Goal: Transaction & Acquisition: Purchase product/service

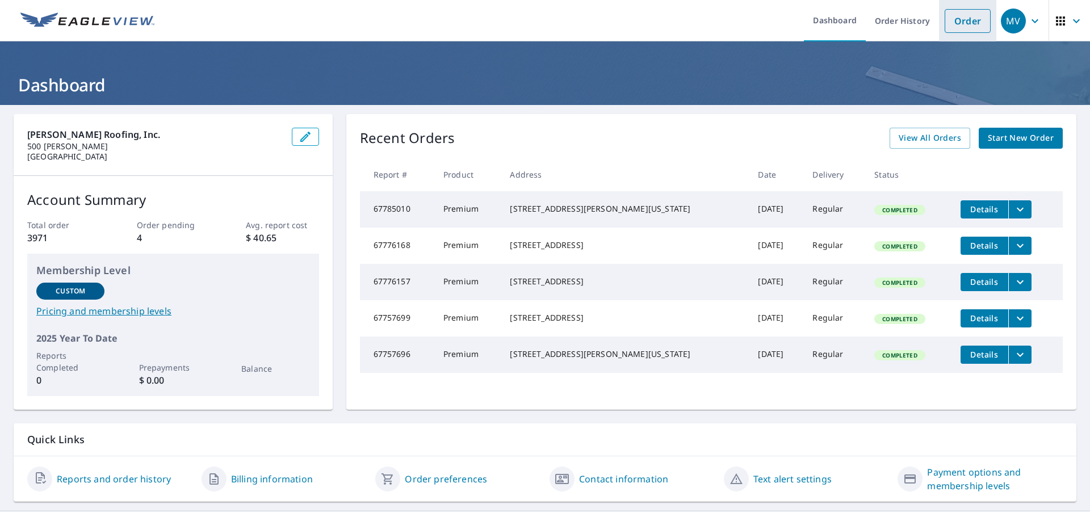
click at [964, 21] on link "Order" at bounding box center [968, 21] width 46 height 24
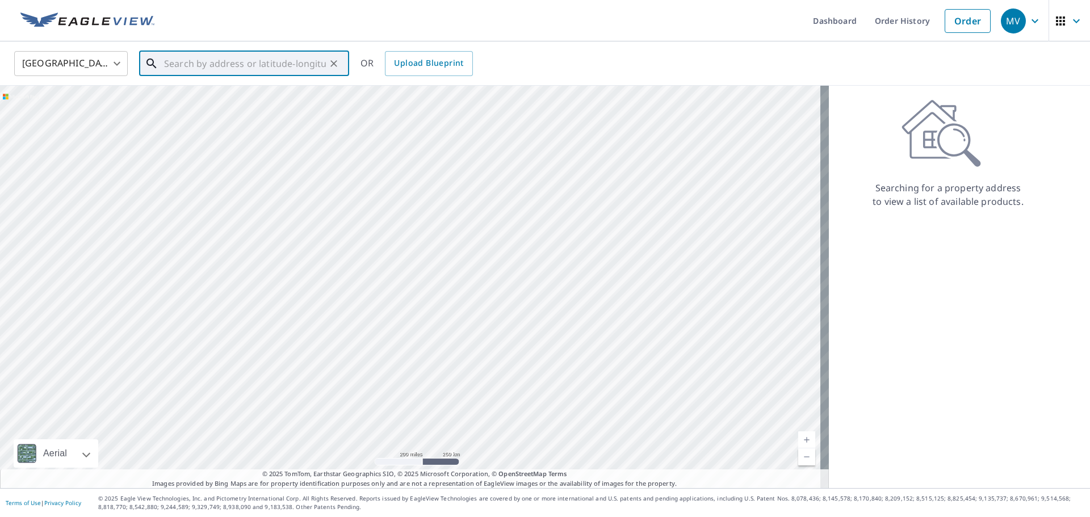
click at [248, 63] on input "text" at bounding box center [245, 64] width 162 height 32
paste input "[STREET_ADDRESS][US_STATE]"
type input "[STREET_ADDRESS][US_STATE]"
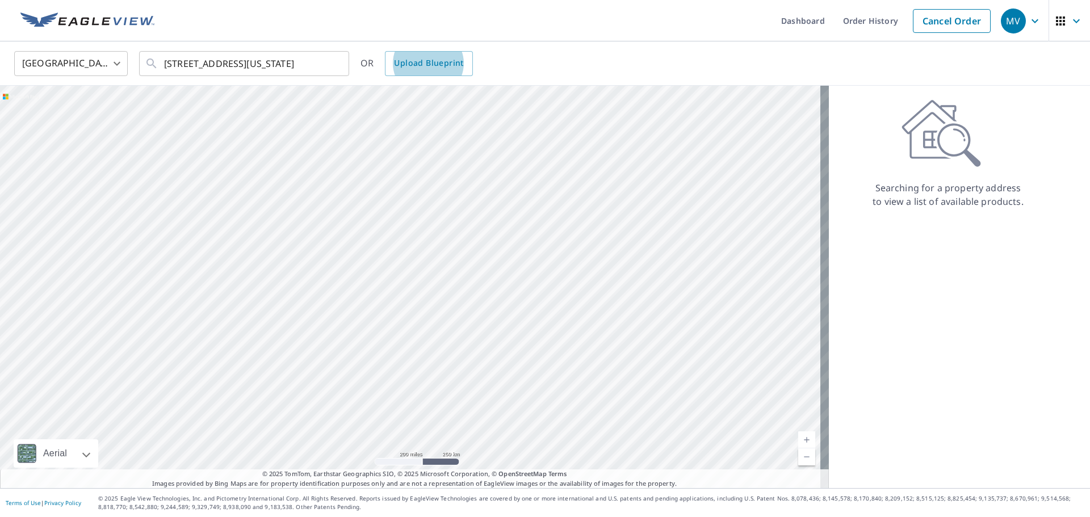
scroll to position [0, 0]
click at [334, 65] on icon "Clear" at bounding box center [333, 63] width 11 height 11
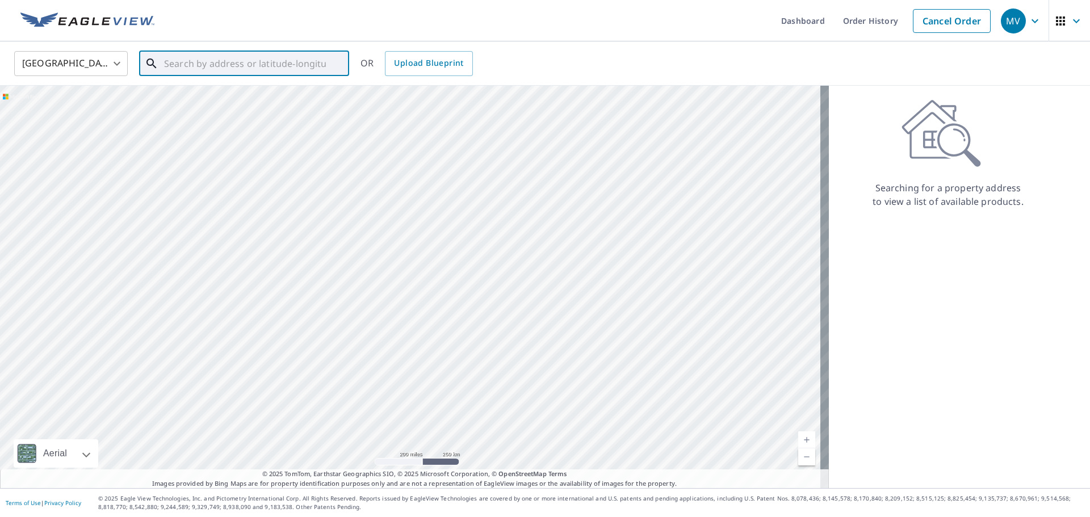
click at [231, 62] on input "text" at bounding box center [245, 64] width 162 height 32
paste input "[STREET_ADDRESS][US_STATE]"
type input "[STREET_ADDRESS][US_STATE]"
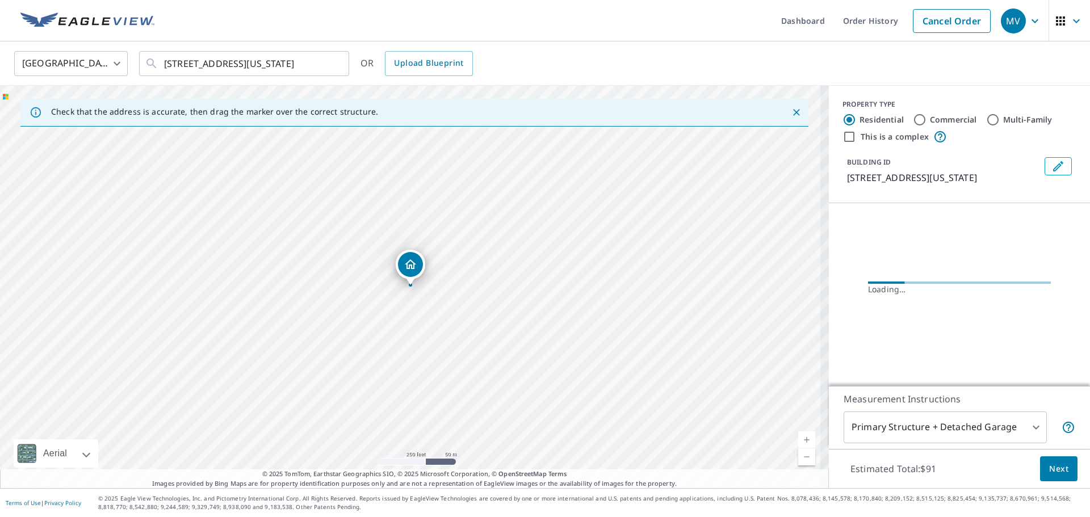
scroll to position [0, 0]
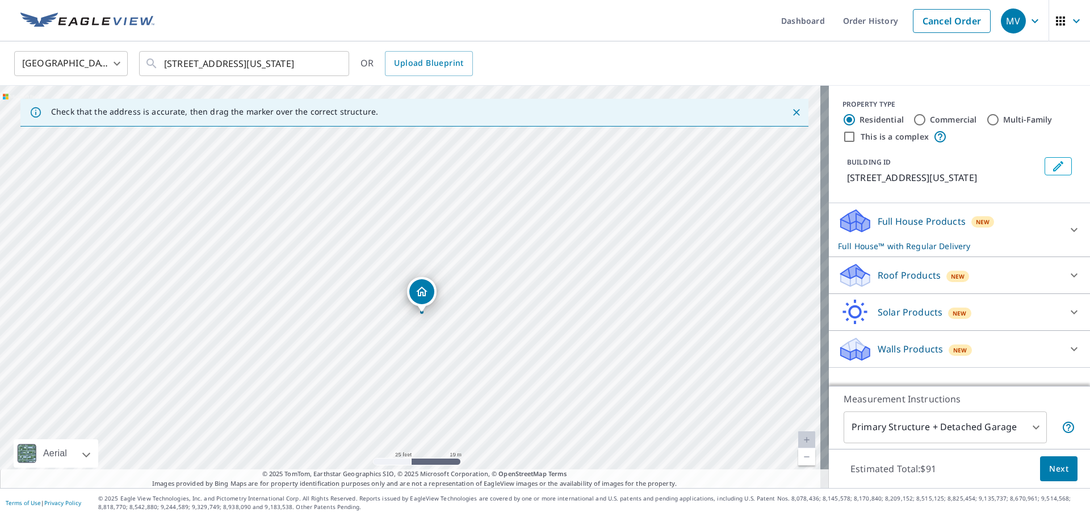
drag, startPoint x: 373, startPoint y: 232, endPoint x: 385, endPoint y: 260, distance: 29.5
click at [385, 260] on div "[STREET_ADDRESS][US_STATE]" at bounding box center [414, 287] width 829 height 403
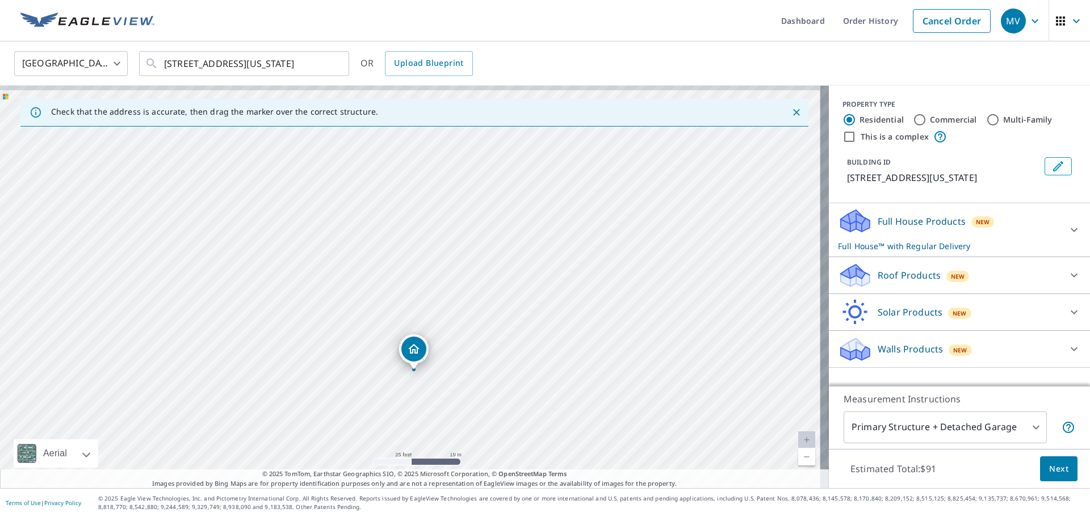
drag, startPoint x: 497, startPoint y: 244, endPoint x: 483, endPoint y: 323, distance: 80.8
click at [483, 323] on div "[STREET_ADDRESS][US_STATE]" at bounding box center [414, 287] width 829 height 403
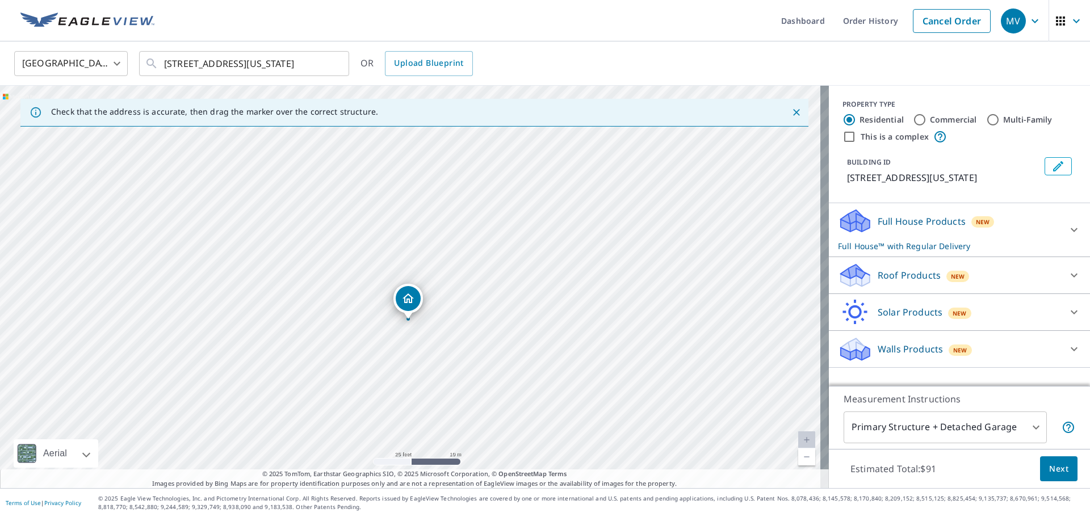
drag, startPoint x: 450, startPoint y: 319, endPoint x: 450, endPoint y: 246, distance: 72.7
click at [450, 246] on div "[STREET_ADDRESS][US_STATE]" at bounding box center [414, 287] width 829 height 403
click at [1068, 228] on icon at bounding box center [1075, 230] width 14 height 14
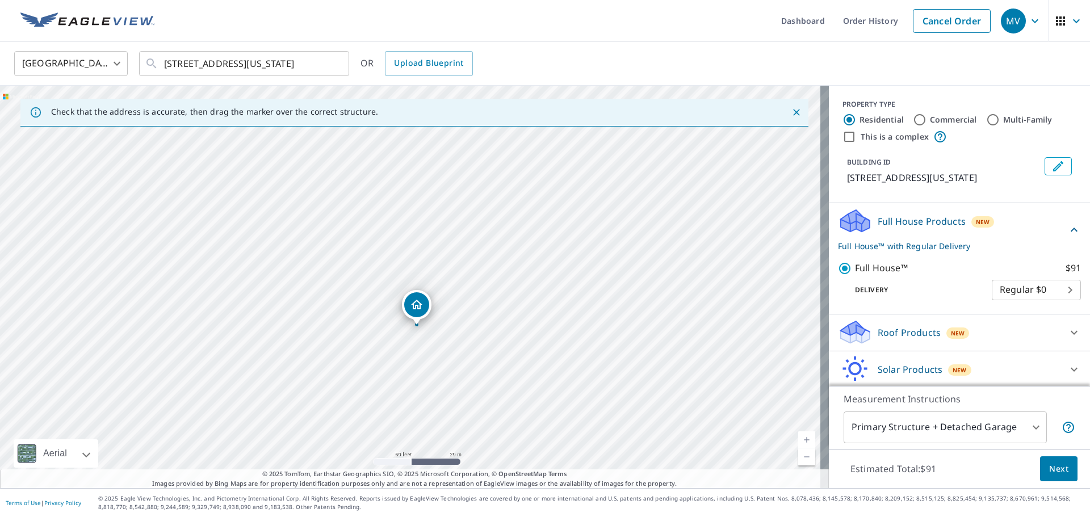
click at [1067, 228] on div "Full House Products New Full House™ with Regular Delivery Full House™ $91 Deliv…" at bounding box center [959, 258] width 261 height 111
click at [1068, 231] on icon at bounding box center [1075, 230] width 14 height 14
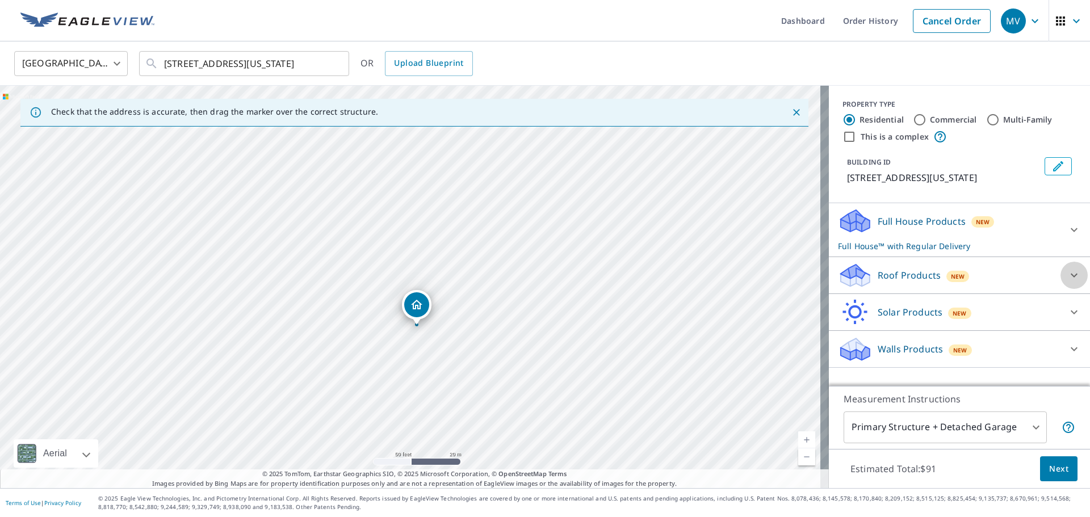
click at [1068, 273] on icon at bounding box center [1075, 276] width 14 height 14
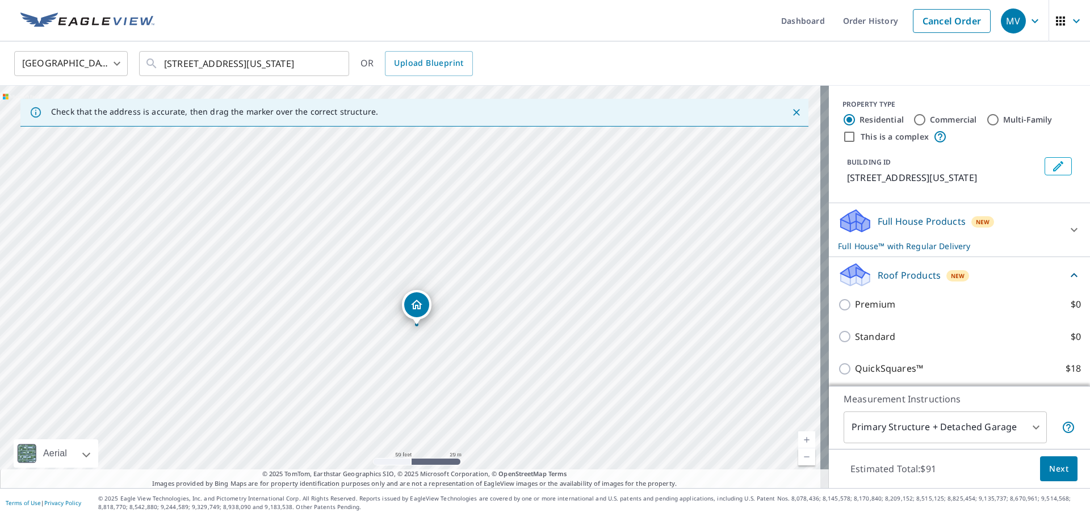
scroll to position [57, 0]
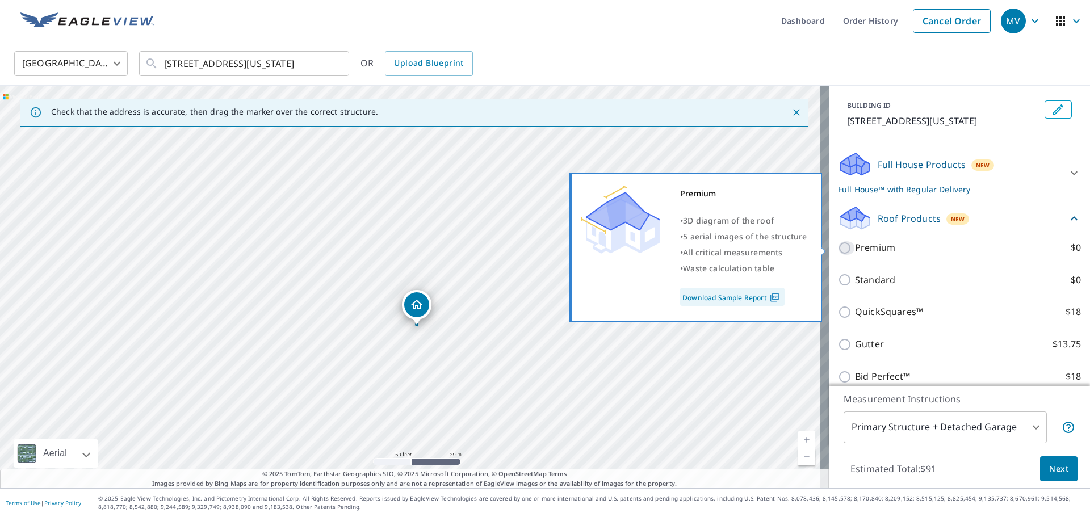
click at [838, 248] on input "Premium $0" at bounding box center [846, 248] width 17 height 14
checkbox input "true"
checkbox input "false"
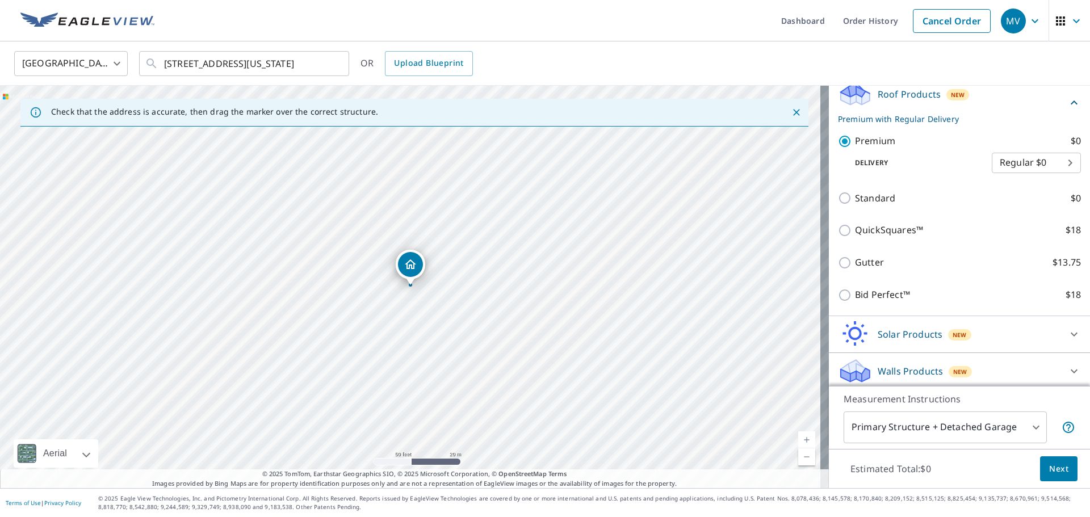
scroll to position [168, 0]
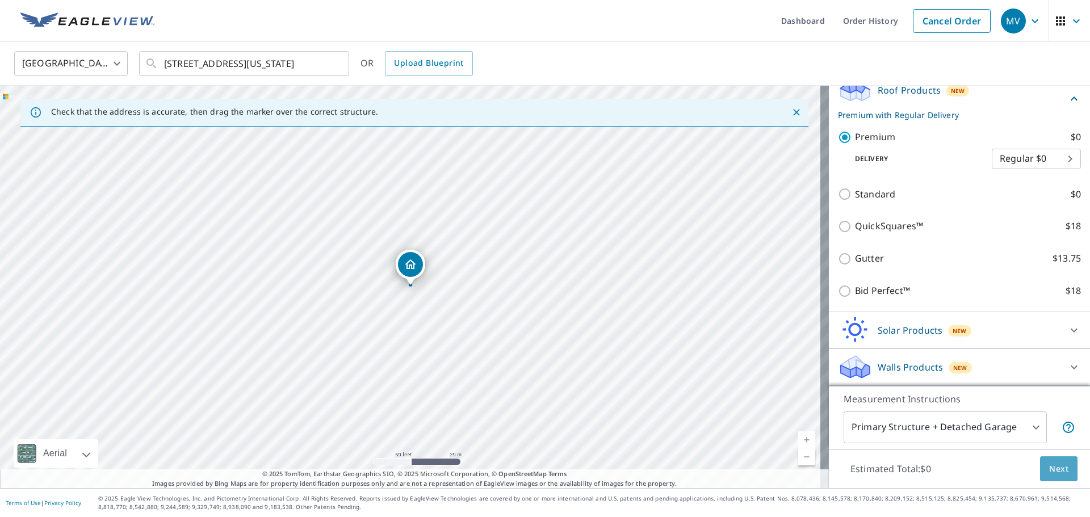
click at [1050, 465] on span "Next" at bounding box center [1059, 469] width 19 height 14
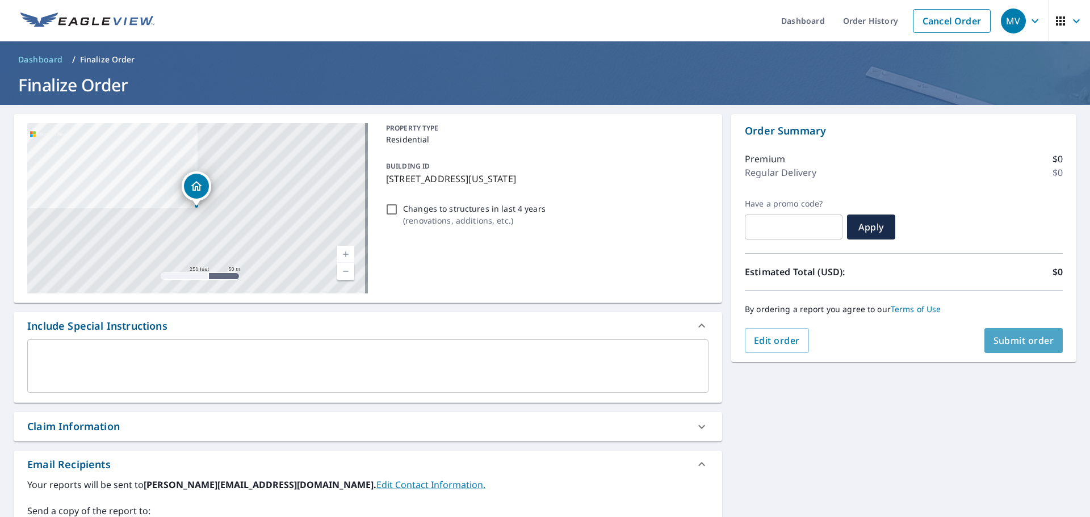
click at [1025, 335] on span "Submit order" at bounding box center [1024, 341] width 61 height 12
checkbox input "true"
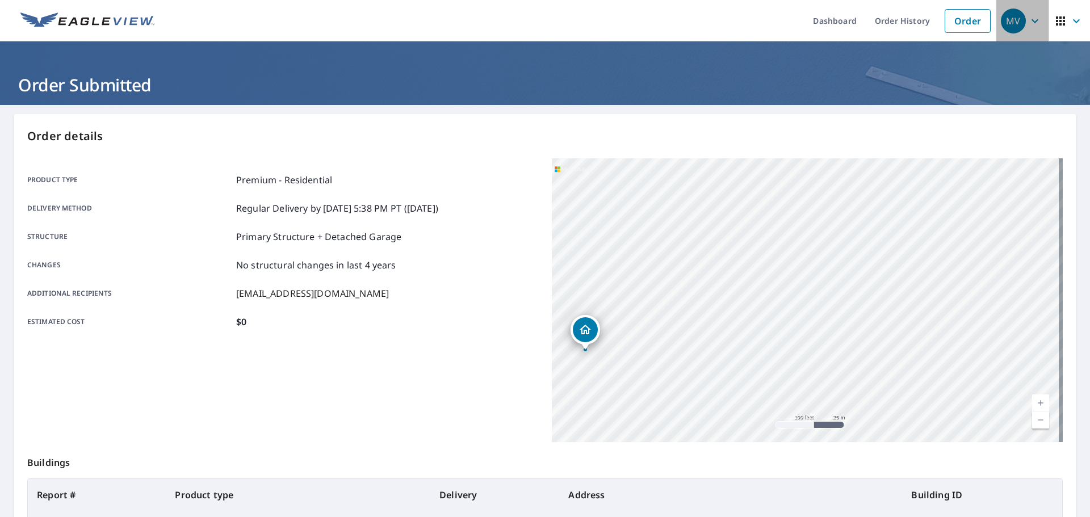
click at [1029, 20] on icon "button" at bounding box center [1036, 21] width 14 height 14
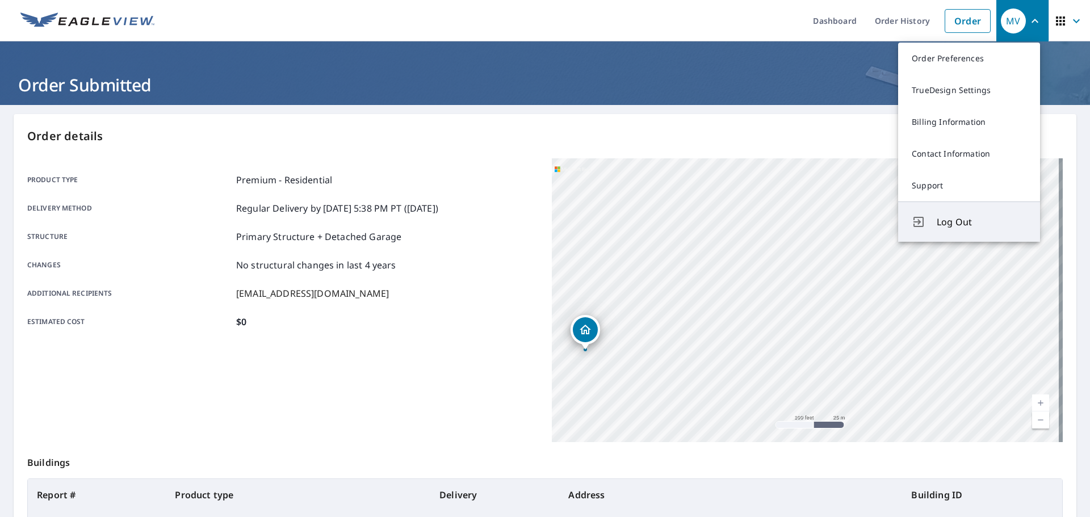
click at [952, 219] on span "Log Out" at bounding box center [982, 222] width 90 height 14
